Goal: Task Accomplishment & Management: Use online tool/utility

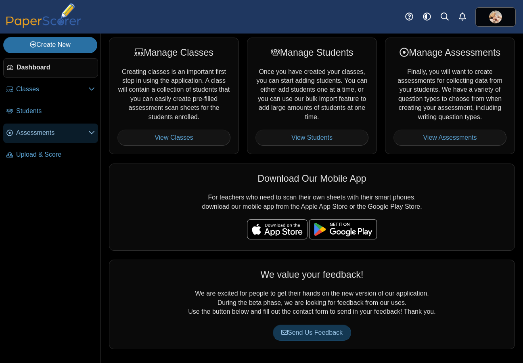
click at [36, 134] on span "Assessments" at bounding box center [52, 132] width 72 height 9
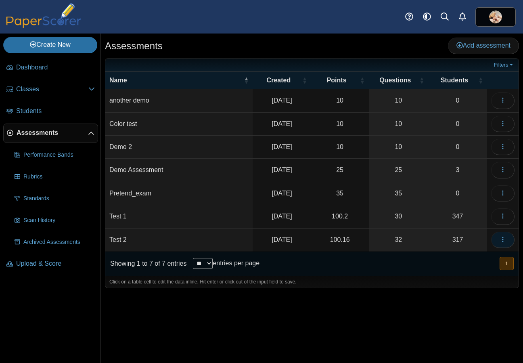
click at [502, 240] on icon "button" at bounding box center [502, 239] width 6 height 6
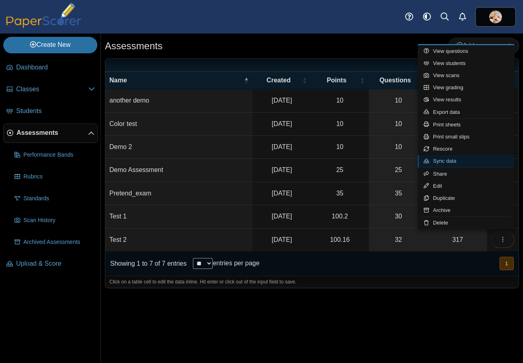
click at [442, 158] on link "Sync data" at bounding box center [465, 161] width 97 height 12
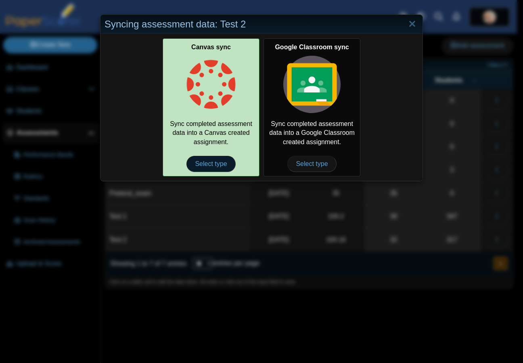
click at [206, 161] on span "Select type" at bounding box center [210, 164] width 49 height 16
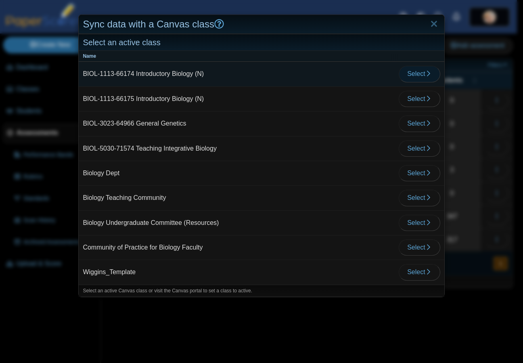
click at [407, 73] on span "Select" at bounding box center [419, 73] width 24 height 7
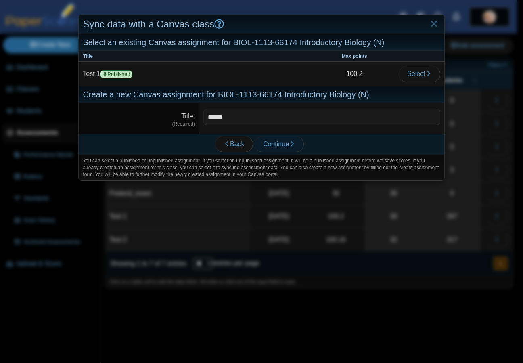
type input "******"
click at [269, 145] on span "Continue" at bounding box center [279, 143] width 32 height 7
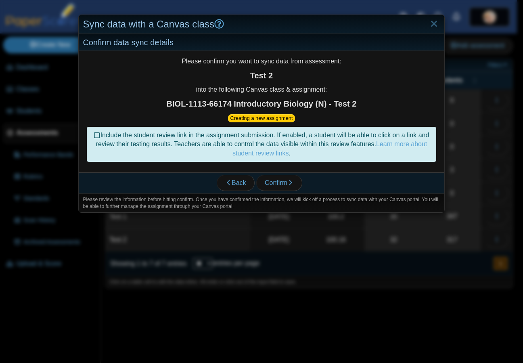
click at [97, 135] on icon at bounding box center [97, 134] width 6 height 6
click at [276, 184] on span "Confirm" at bounding box center [279, 182] width 29 height 7
